Goal: Task Accomplishment & Management: Manage account settings

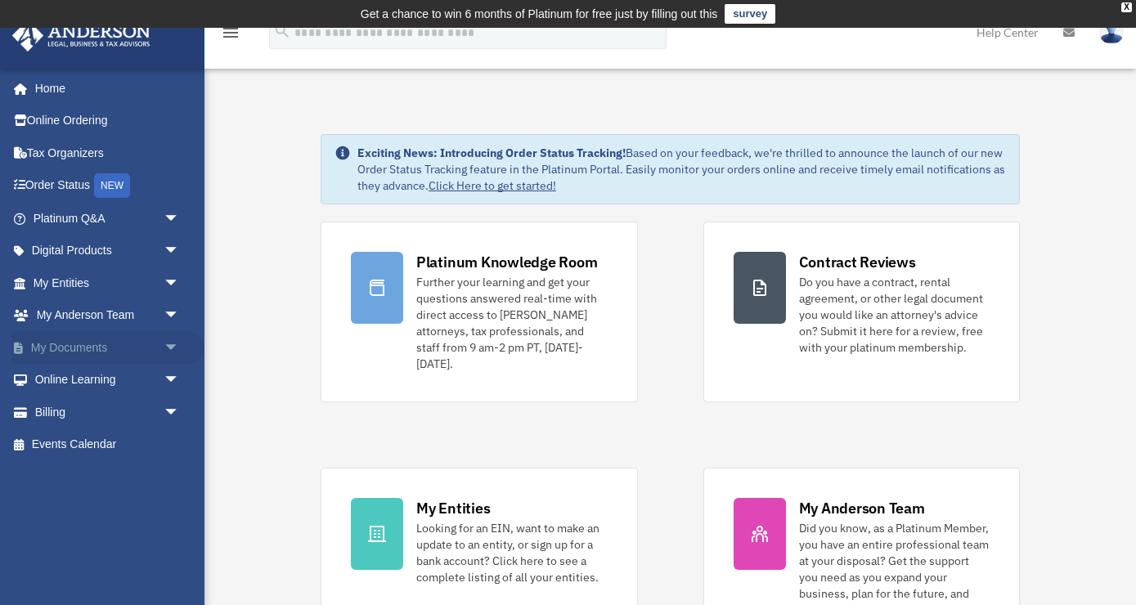
click at [92, 347] on link "My Documents arrow_drop_down" at bounding box center [107, 347] width 193 height 33
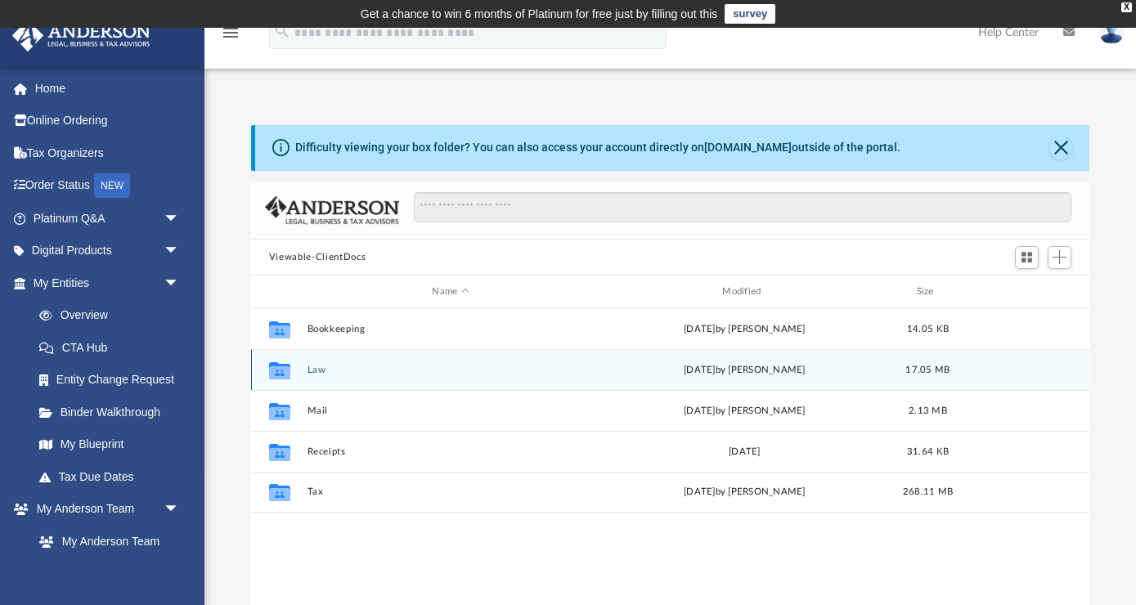
scroll to position [371, 838]
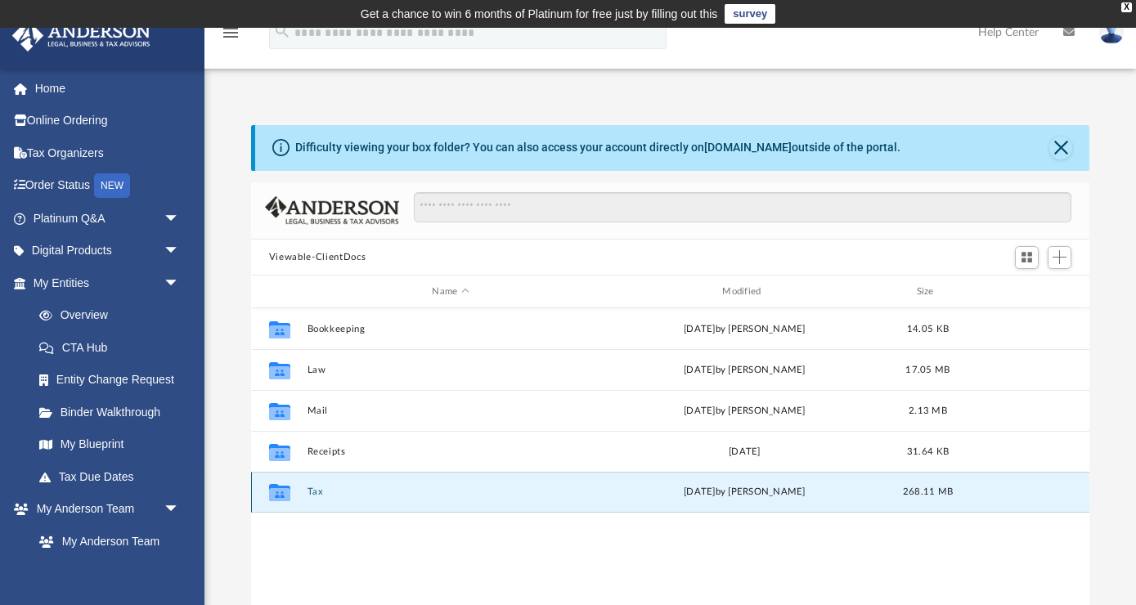
click at [318, 494] on button "Tax" at bounding box center [450, 491] width 287 height 11
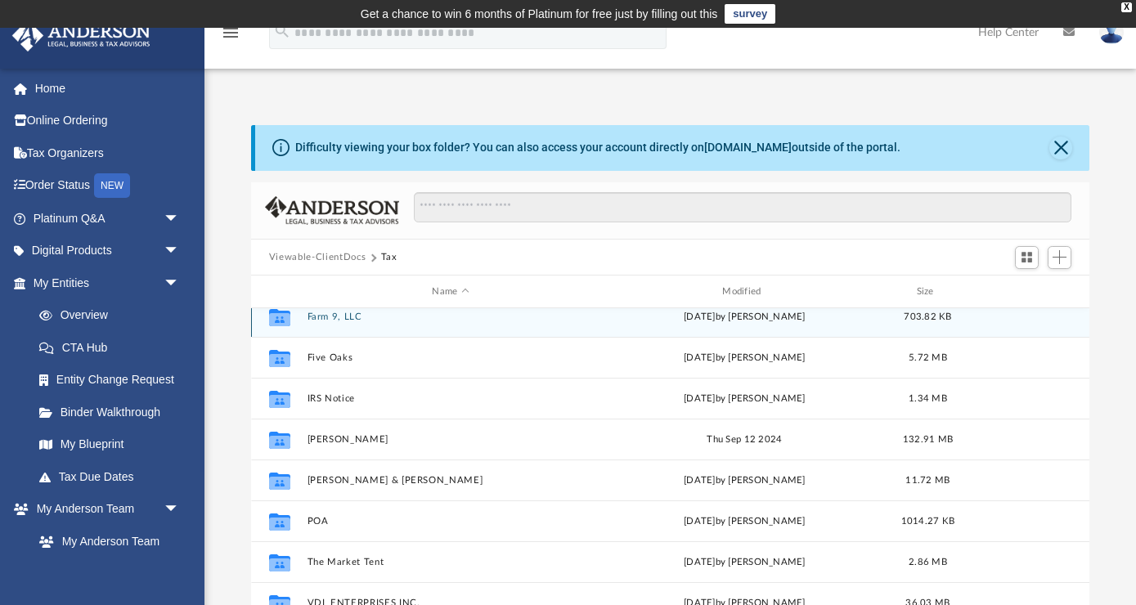
scroll to position [137, 0]
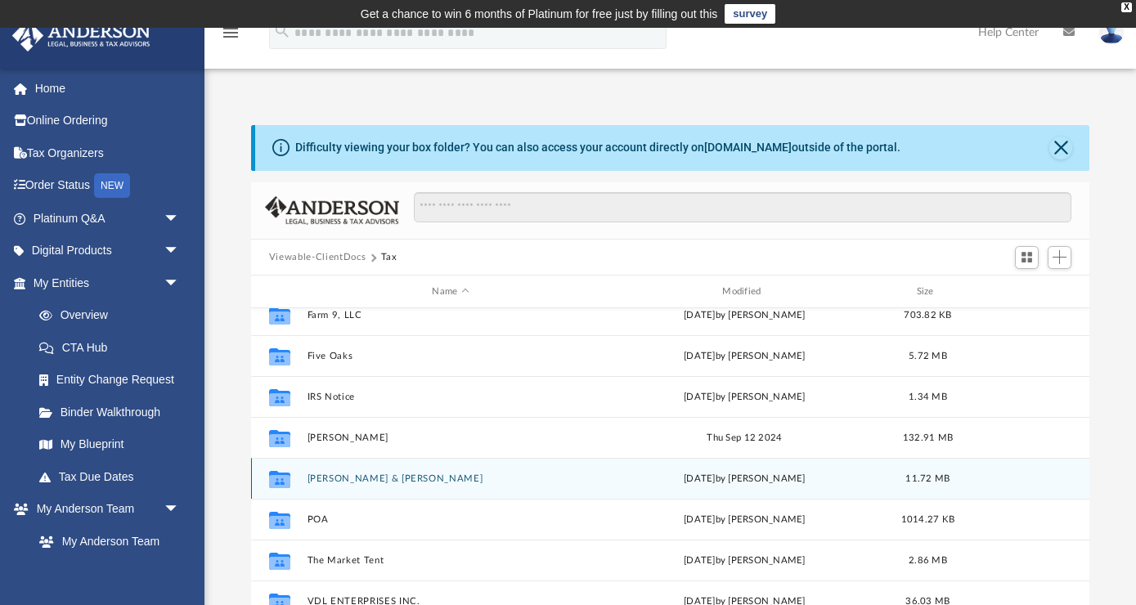
click at [401, 477] on button "[PERSON_NAME] & [PERSON_NAME]" at bounding box center [450, 478] width 287 height 11
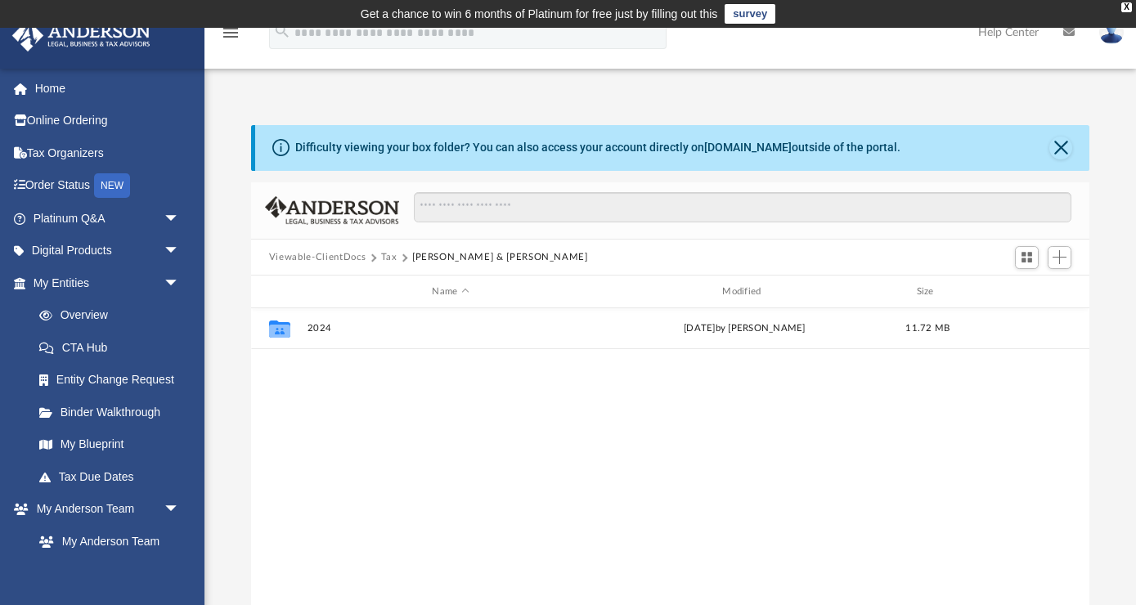
scroll to position [0, 0]
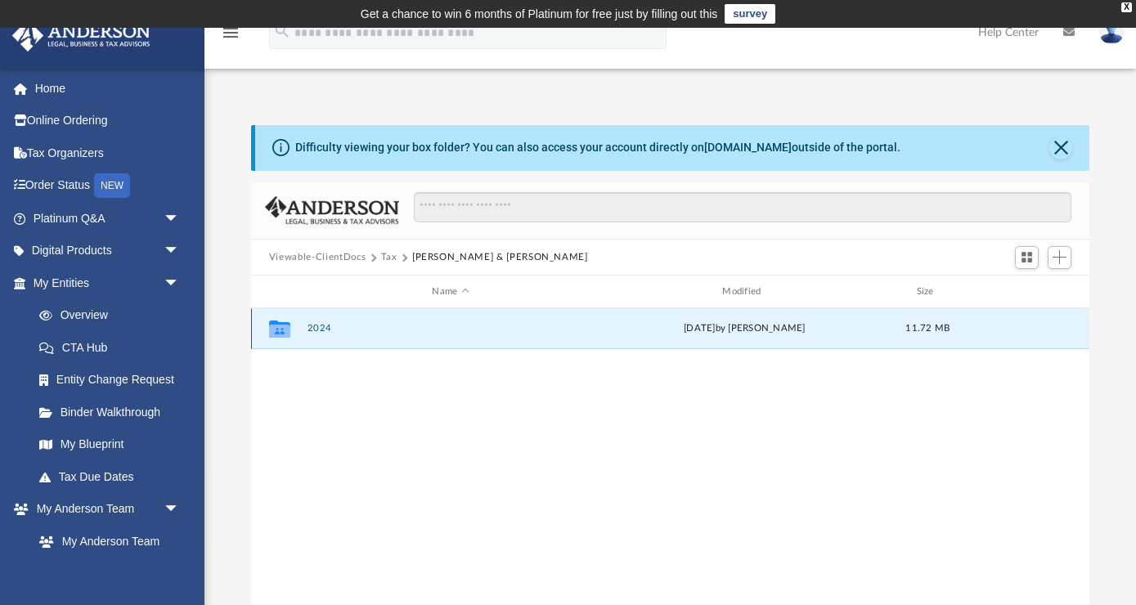
click at [312, 325] on button "2024" at bounding box center [450, 328] width 287 height 11
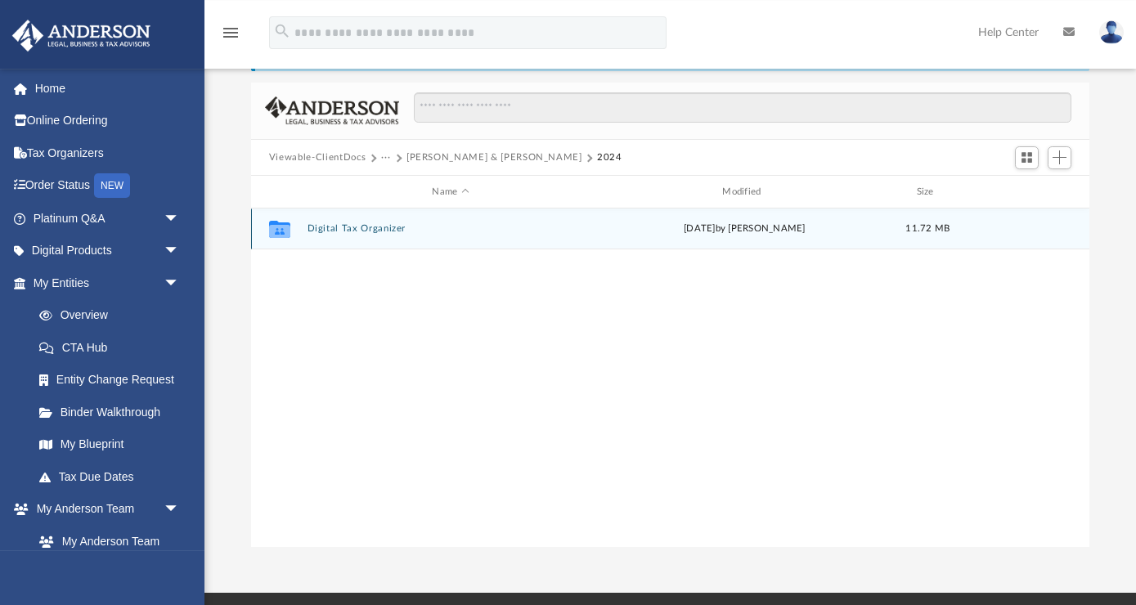
scroll to position [101, 0]
click at [385, 231] on button "Digital Tax Organizer" at bounding box center [450, 227] width 287 height 11
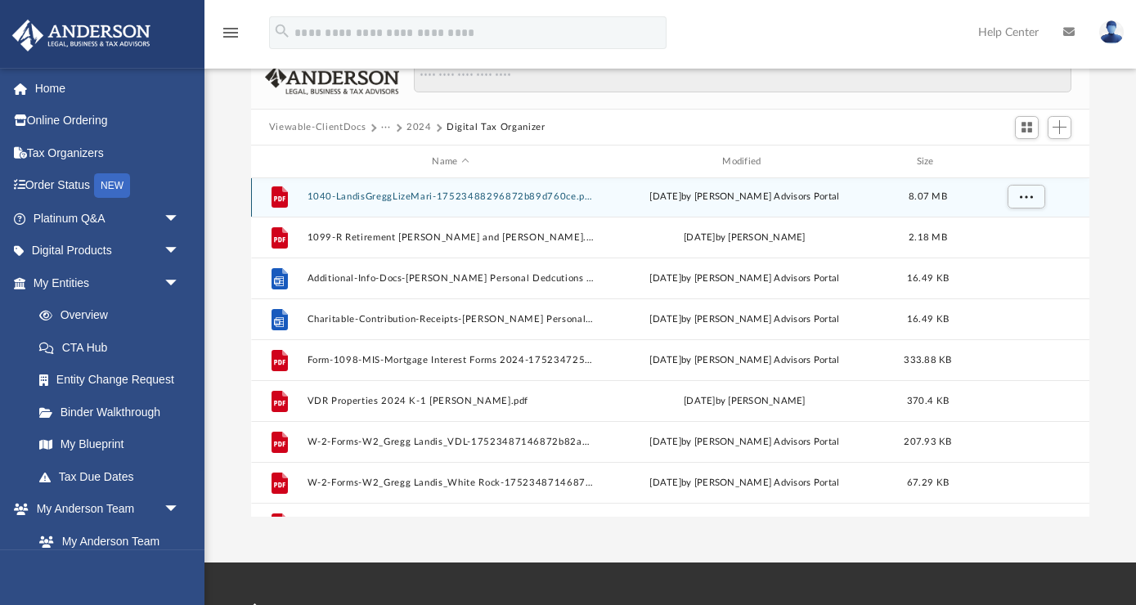
scroll to position [2, 0]
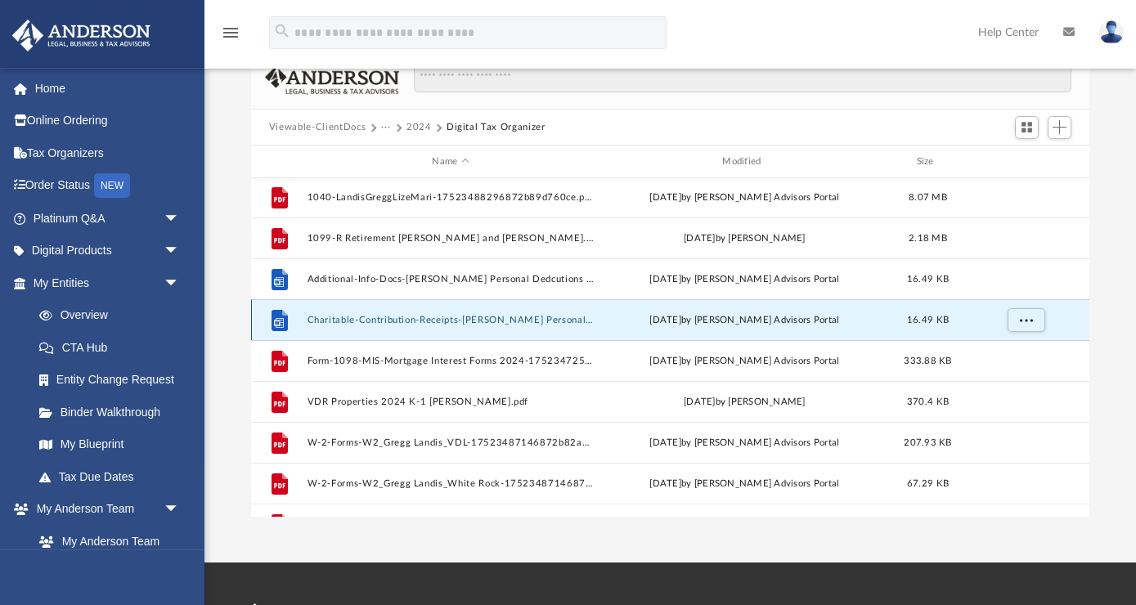
click at [470, 320] on button "Charitable-Contribution-Receipts-Landis Personal Dedcutions and Home Office 202…" at bounding box center [450, 320] width 287 height 11
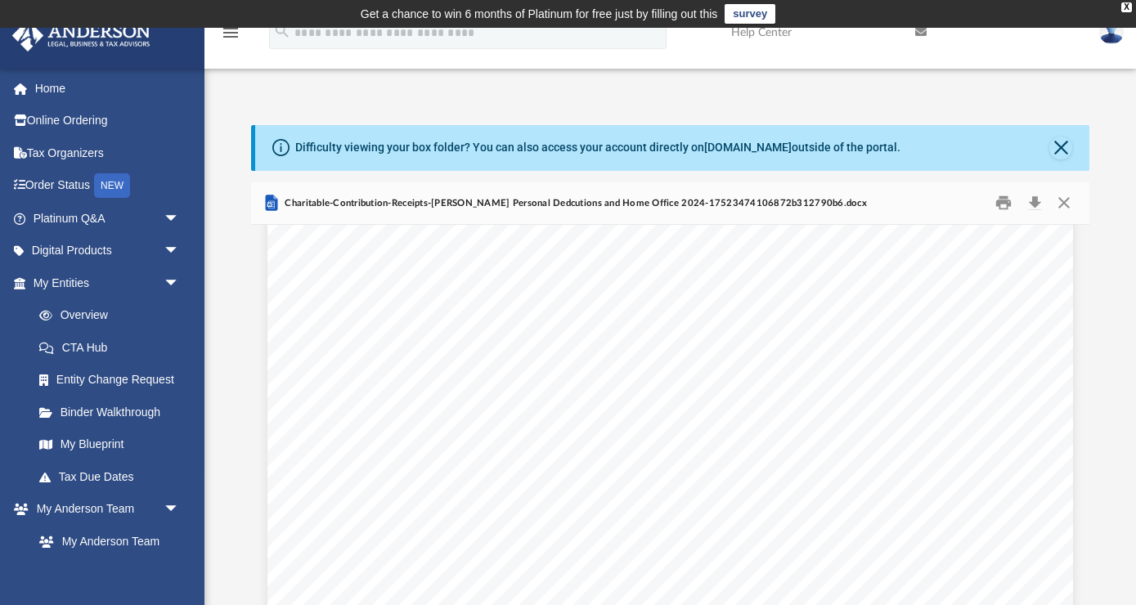
scroll to position [0, 0]
click at [1060, 143] on button "Close" at bounding box center [1060, 148] width 23 height 23
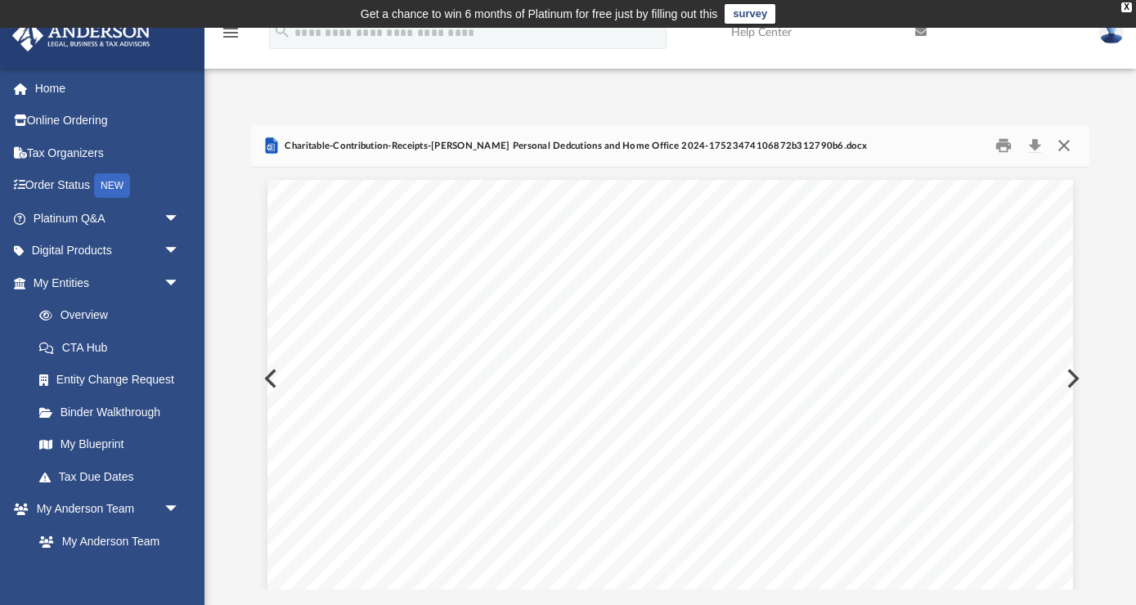
click at [1064, 149] on button "Close" at bounding box center [1063, 145] width 29 height 25
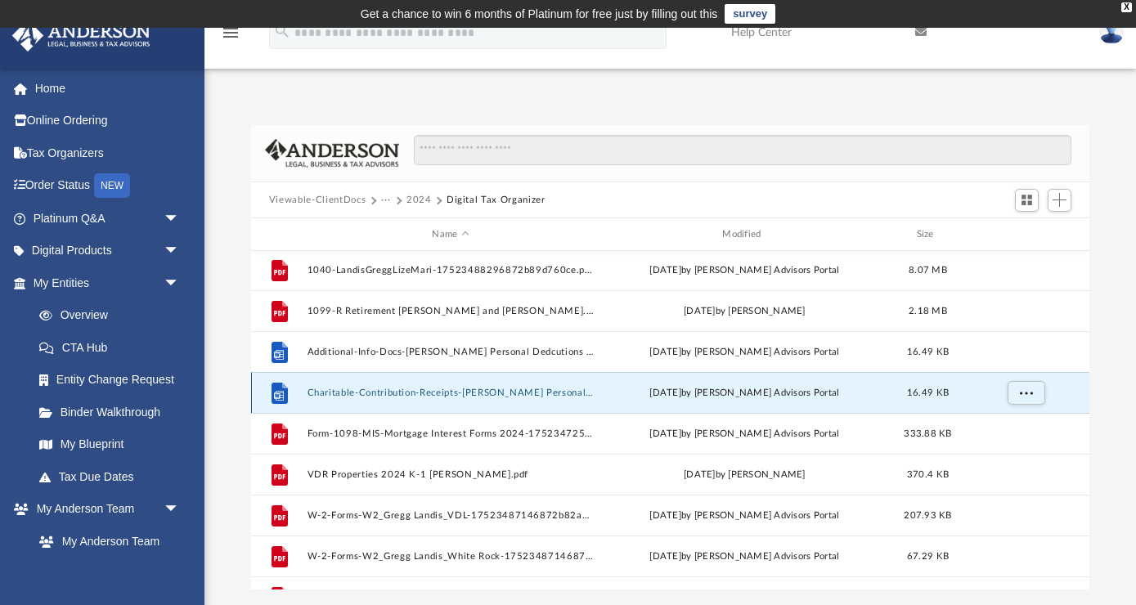
scroll to position [1, 0]
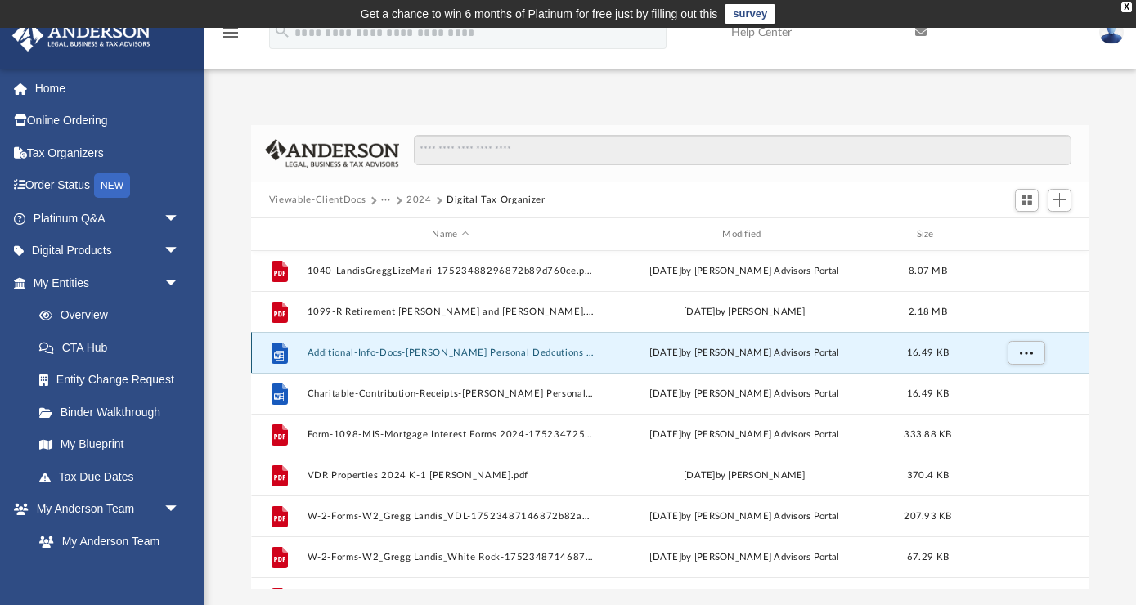
click at [530, 352] on button "Additional-Info-Docs-Landis Personal Dedcutions and Home Office 2024-1752348158…" at bounding box center [450, 352] width 287 height 11
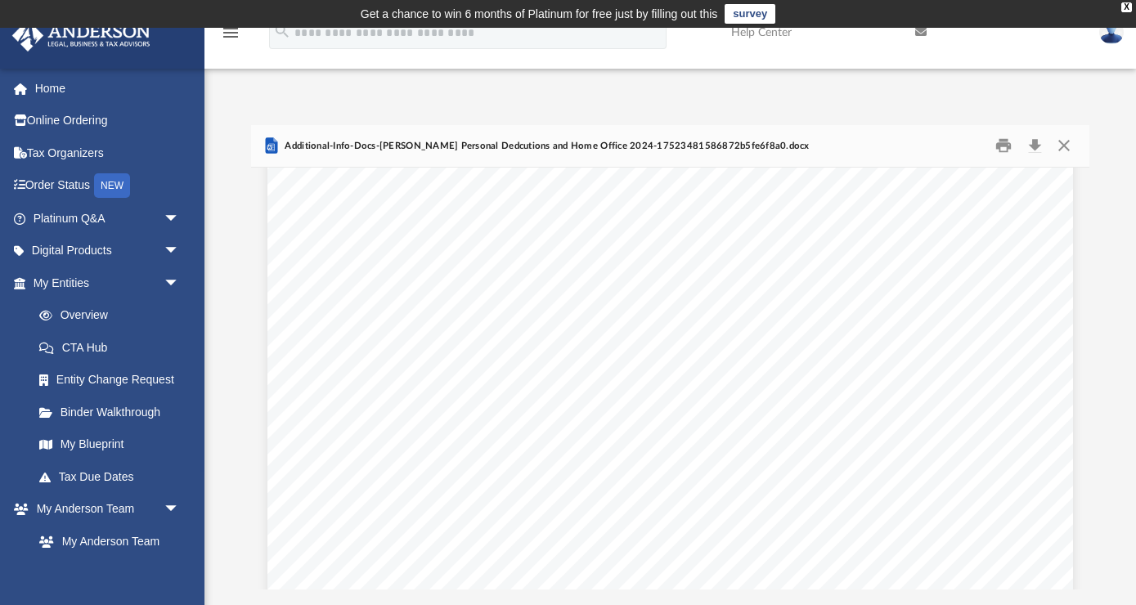
scroll to position [392, 0]
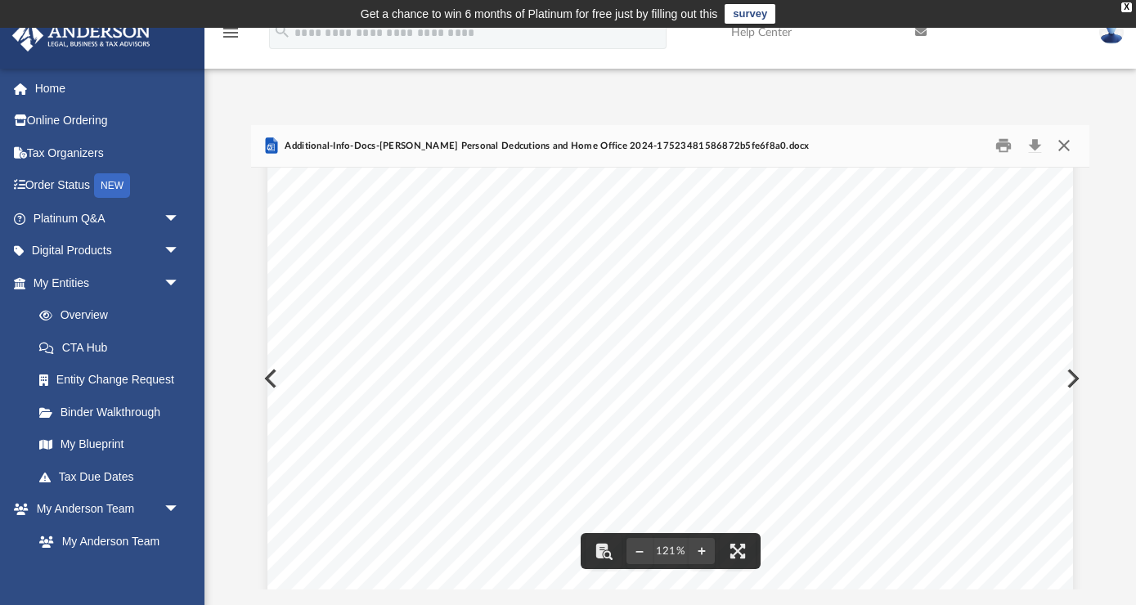
click at [1064, 146] on button "Close" at bounding box center [1063, 145] width 29 height 25
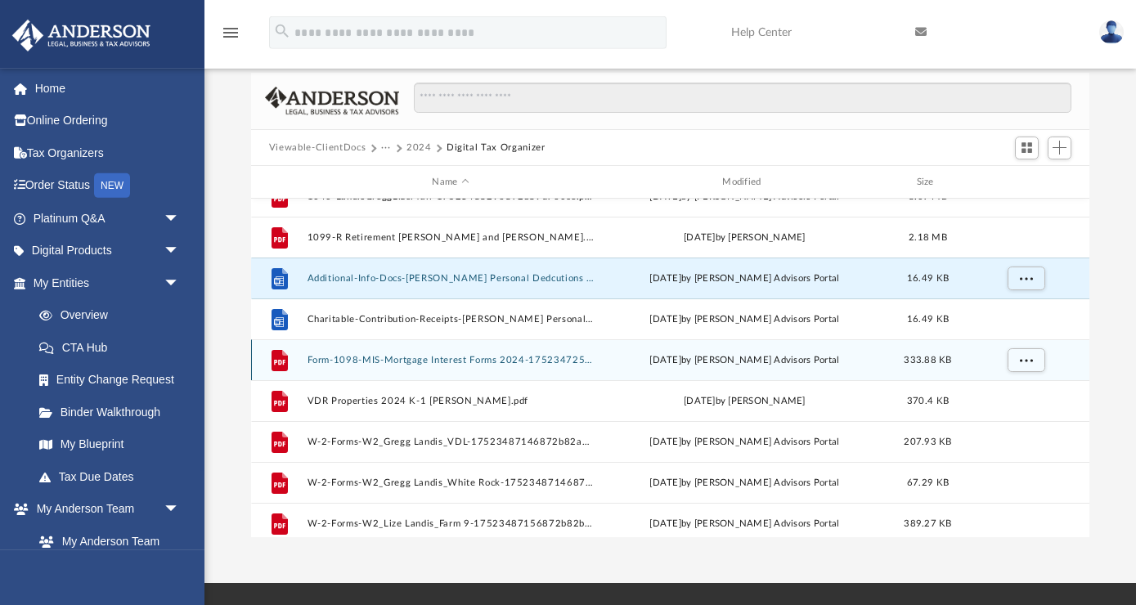
scroll to position [21, 0]
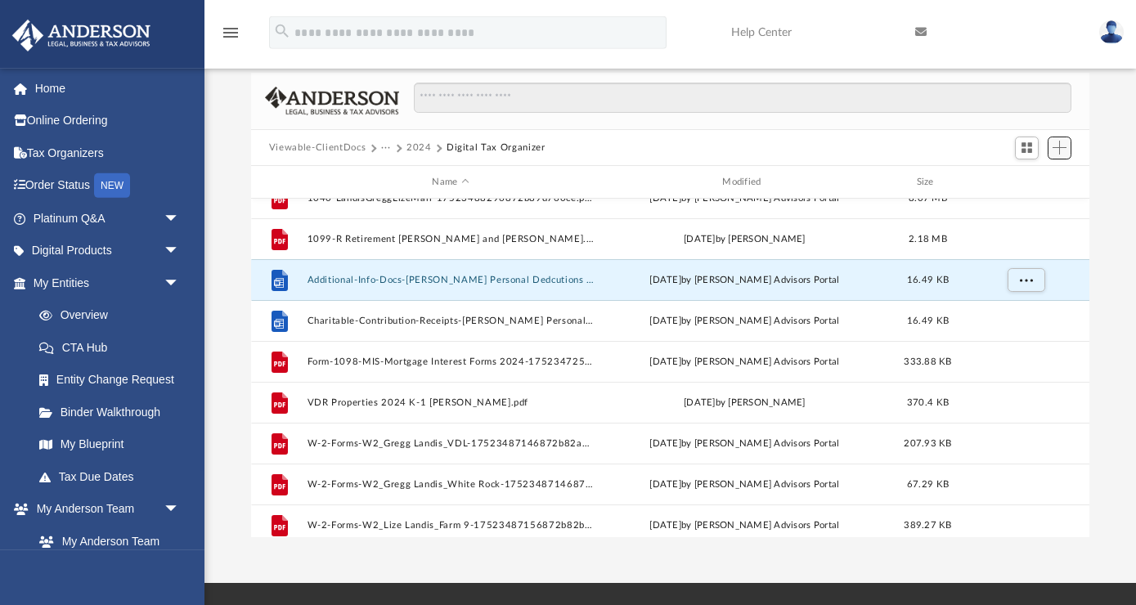
click at [1055, 150] on span "Add" at bounding box center [1059, 148] width 14 height 14
click at [1027, 186] on li "Upload" at bounding box center [1036, 179] width 52 height 17
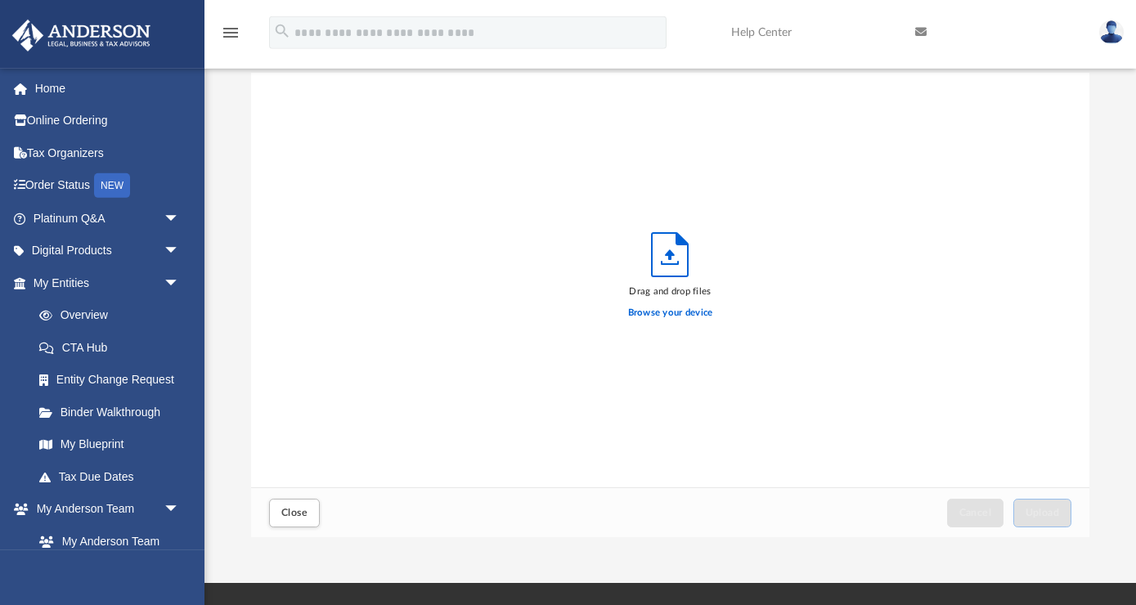
scroll to position [414, 838]
click at [676, 311] on label "Browse your device" at bounding box center [670, 313] width 85 height 15
click at [0, 0] on input "Browse your device" at bounding box center [0, 0] width 0 height 0
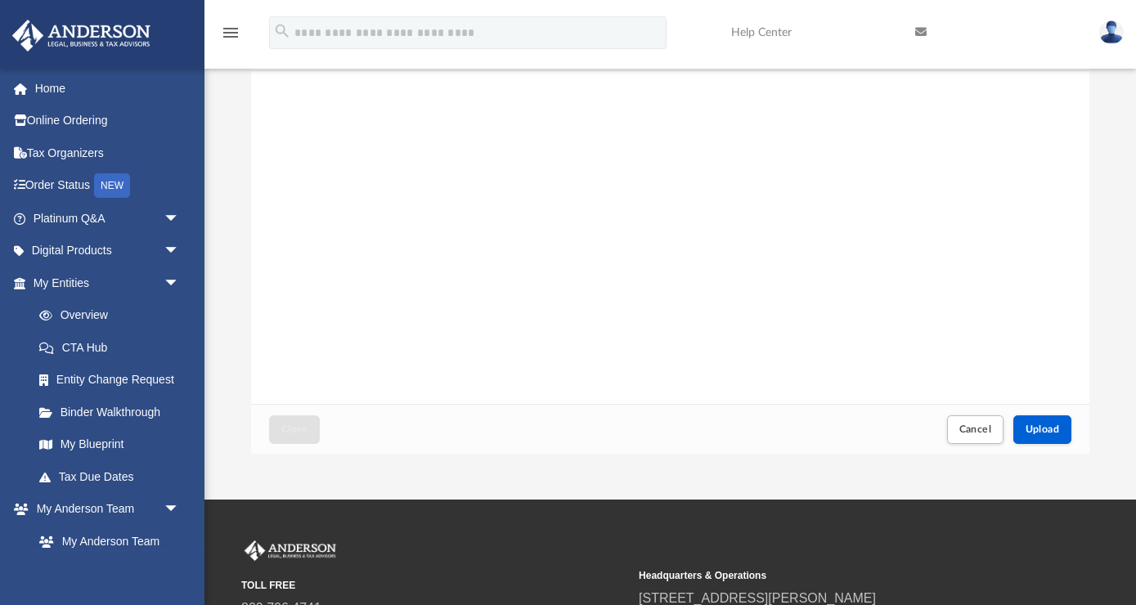
scroll to position [139, 0]
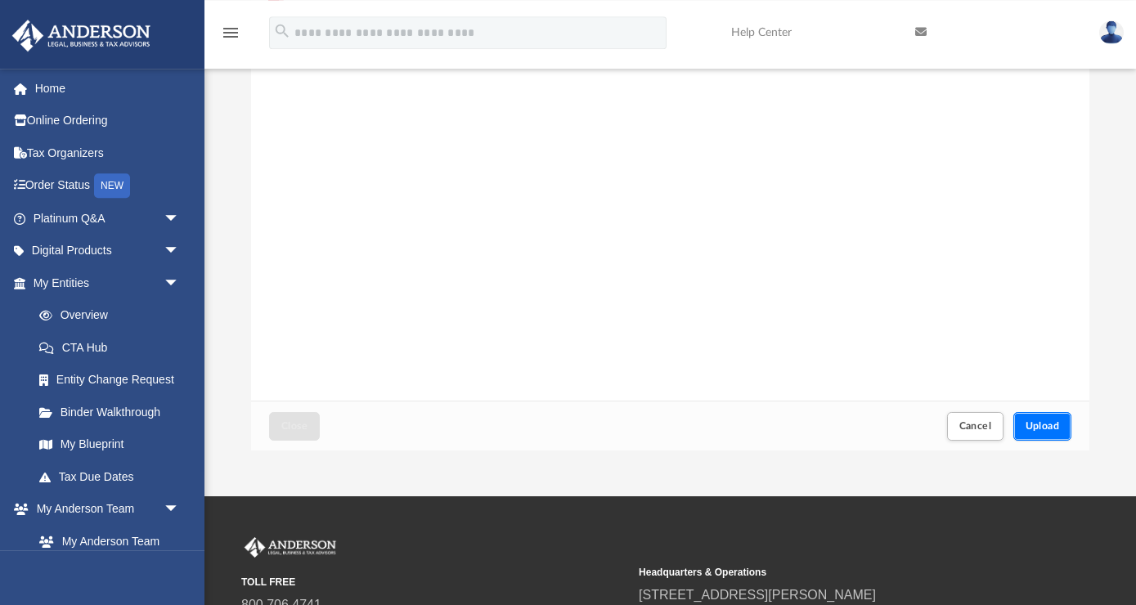
click at [1043, 430] on span "Upload" at bounding box center [1042, 426] width 34 height 10
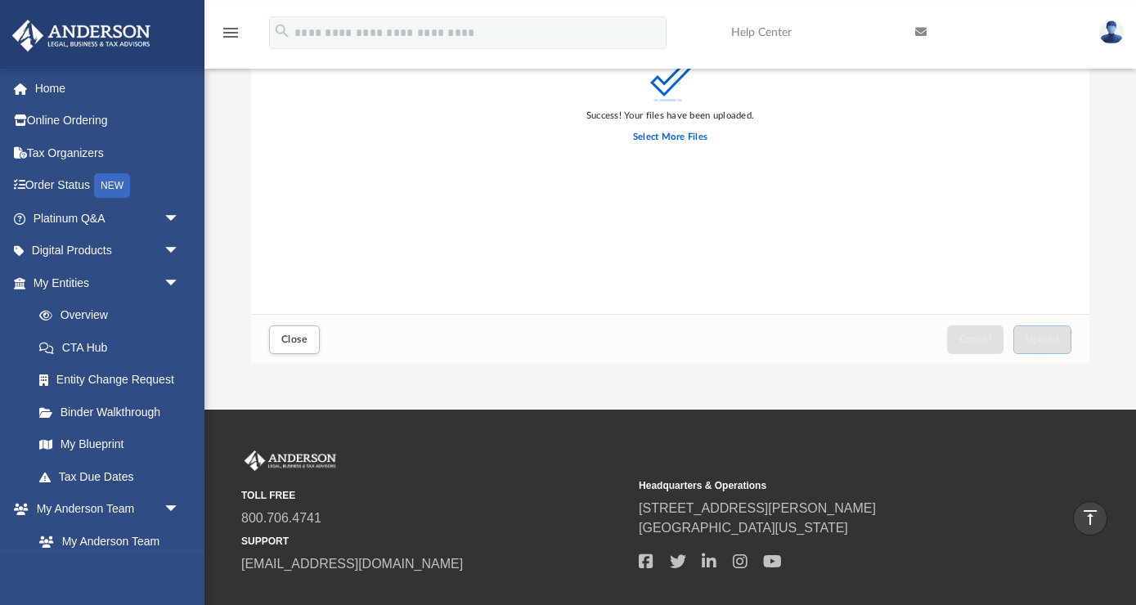
scroll to position [224, 0]
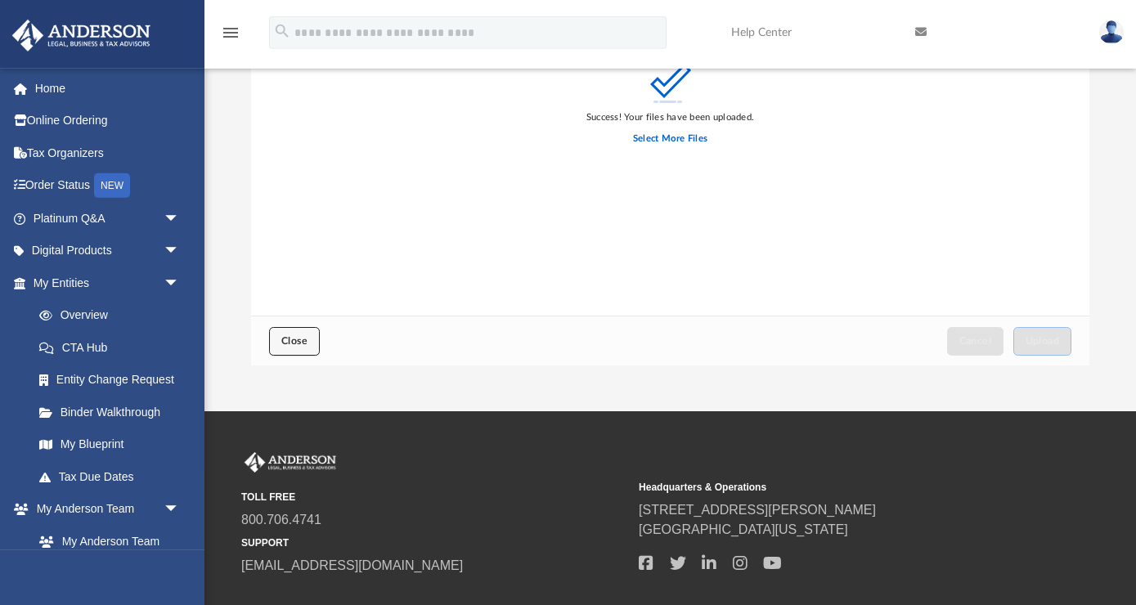
click at [293, 347] on button "Close" at bounding box center [294, 341] width 51 height 29
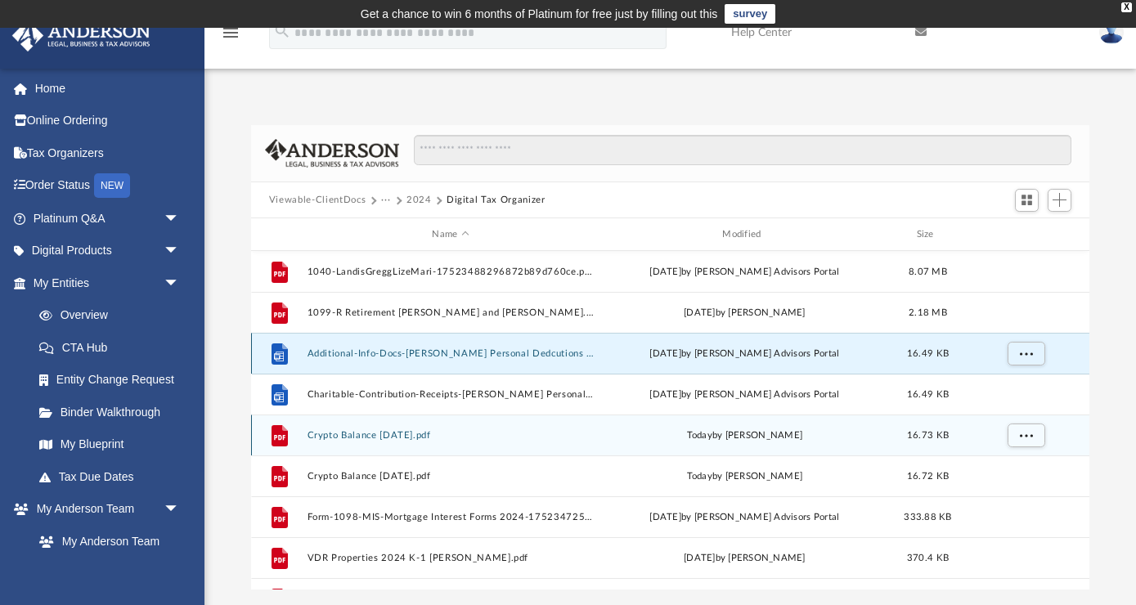
scroll to position [2, 0]
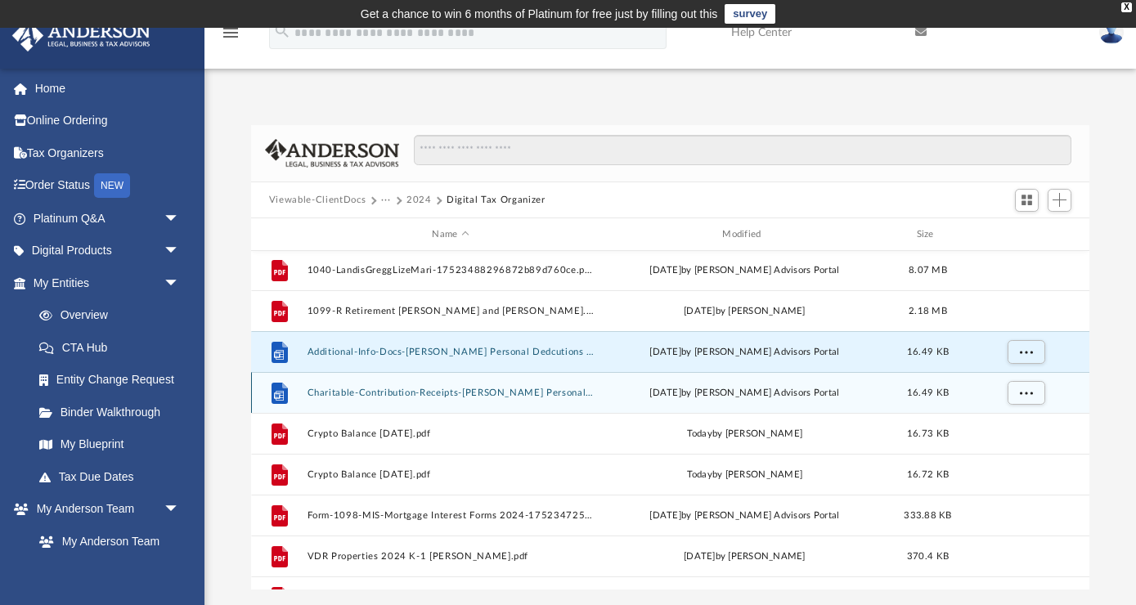
click at [482, 388] on button "Charitable-Contribution-Receipts-Landis Personal Dedcutions and Home Office 202…" at bounding box center [450, 392] width 287 height 11
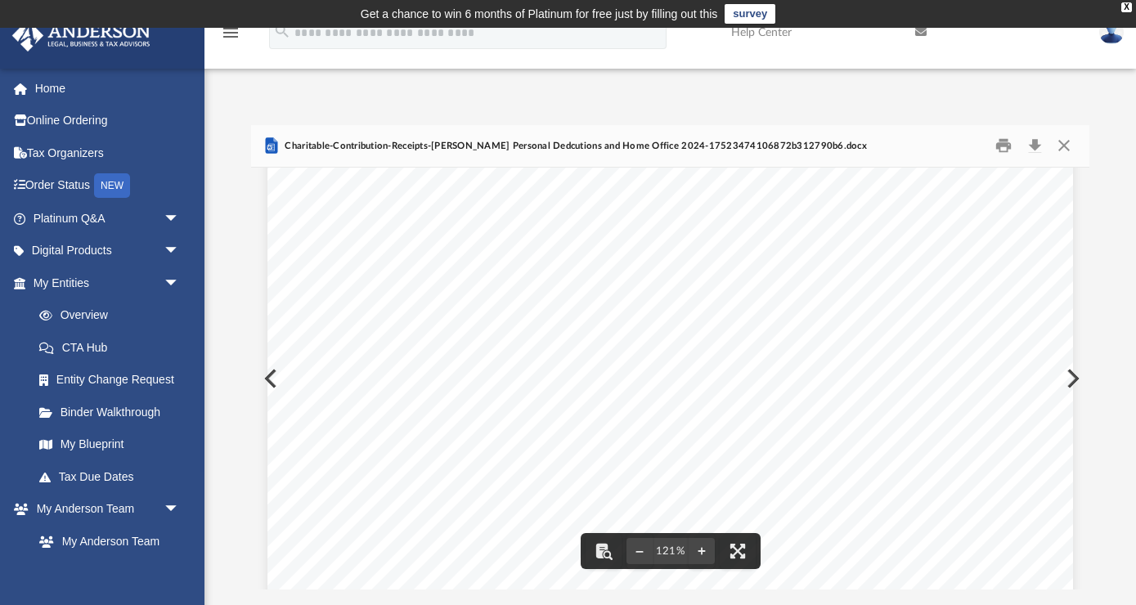
scroll to position [0, 0]
click at [1068, 151] on button "Close" at bounding box center [1063, 145] width 29 height 25
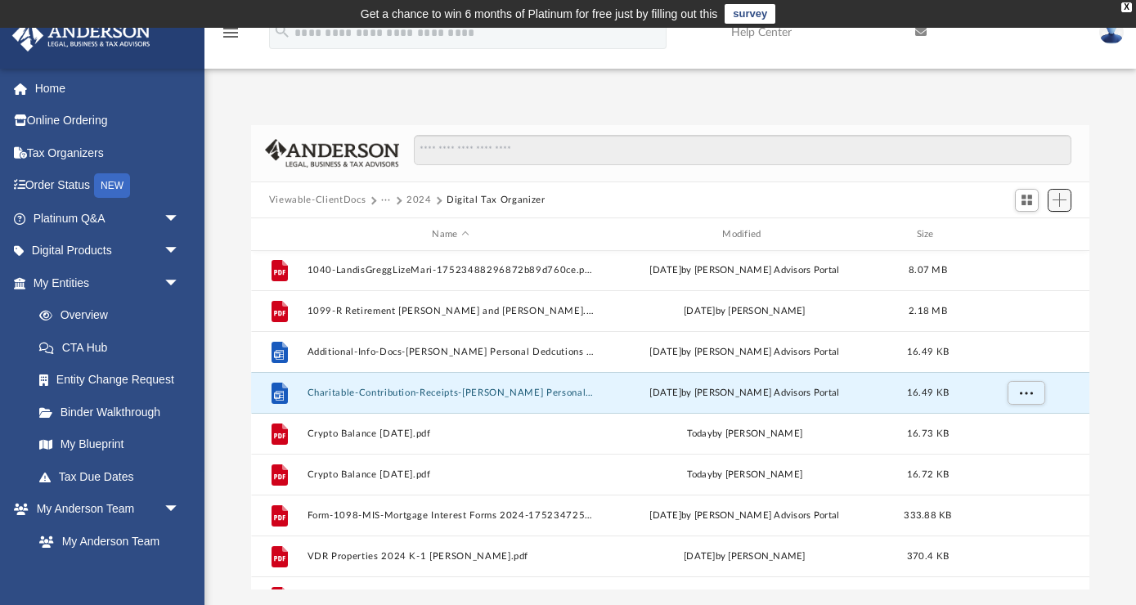
click at [1070, 194] on button "Add" at bounding box center [1059, 200] width 25 height 23
click at [1037, 234] on li "Upload" at bounding box center [1036, 232] width 52 height 17
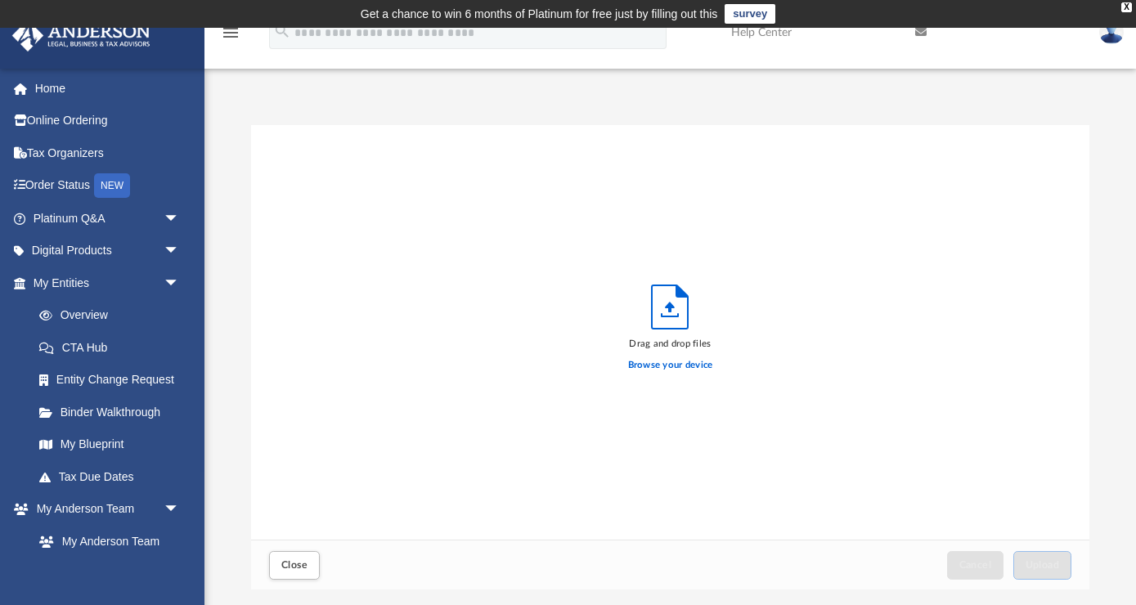
scroll to position [414, 838]
click at [669, 366] on label "Browse your device" at bounding box center [670, 365] width 85 height 15
click at [0, 0] on input "Browse your device" at bounding box center [0, 0] width 0 height 0
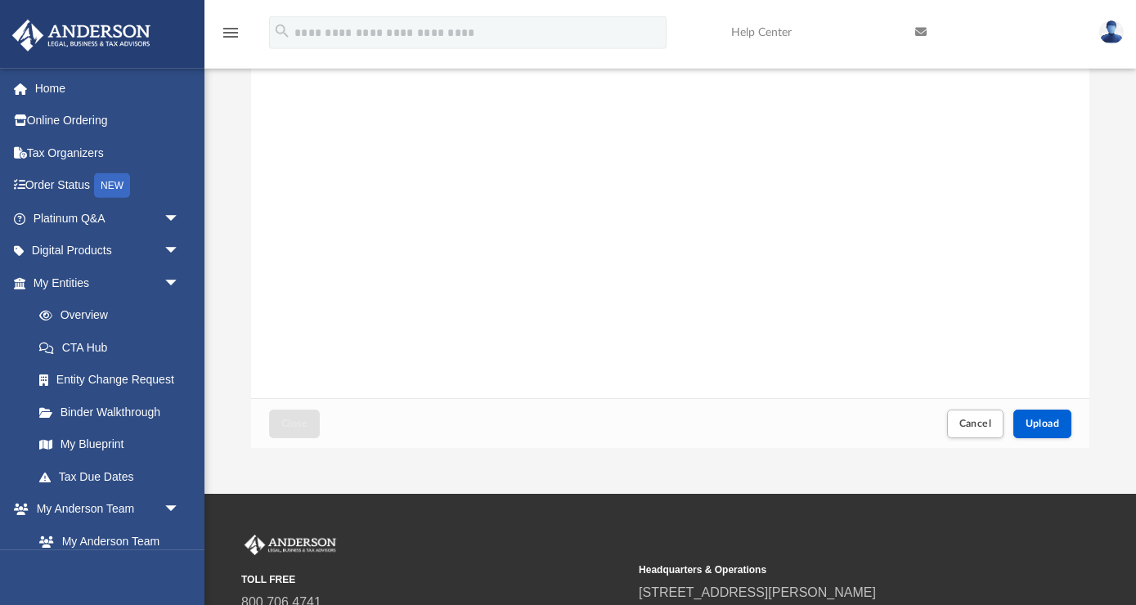
scroll to position [142, 0]
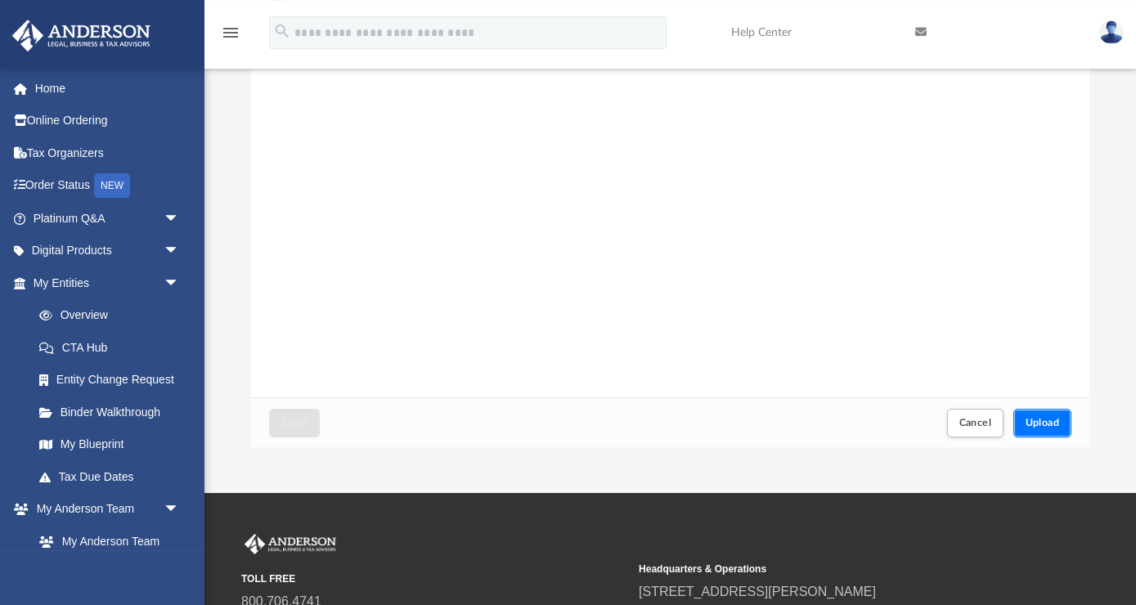
click at [1036, 426] on span "Upload" at bounding box center [1042, 423] width 34 height 10
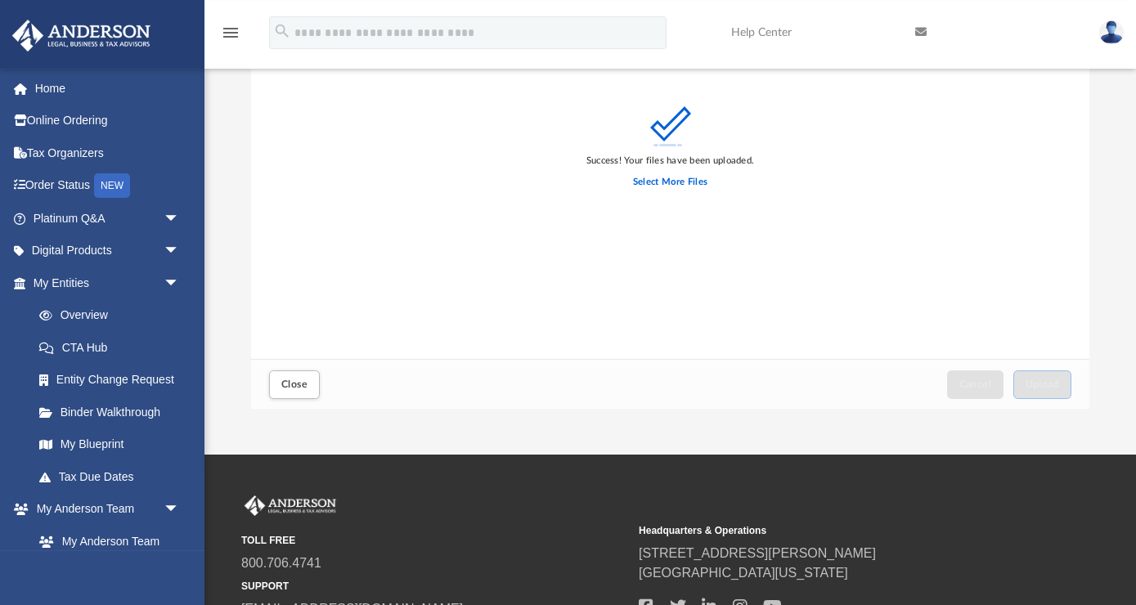
scroll to position [193, 0]
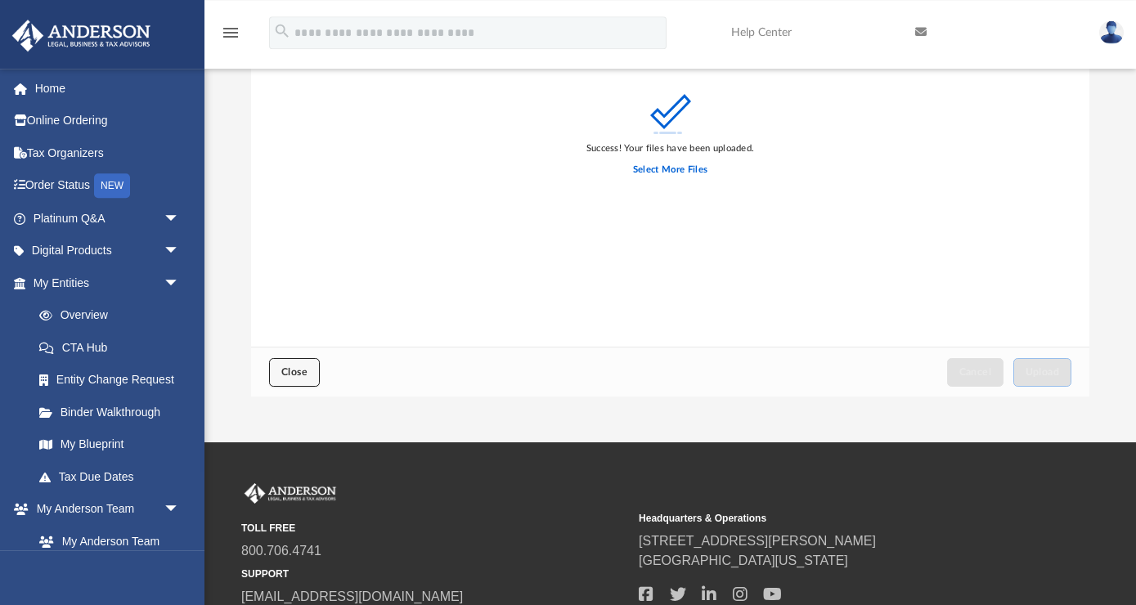
click at [293, 375] on span "Close" at bounding box center [294, 372] width 26 height 10
